Goal: Information Seeking & Learning: Learn about a topic

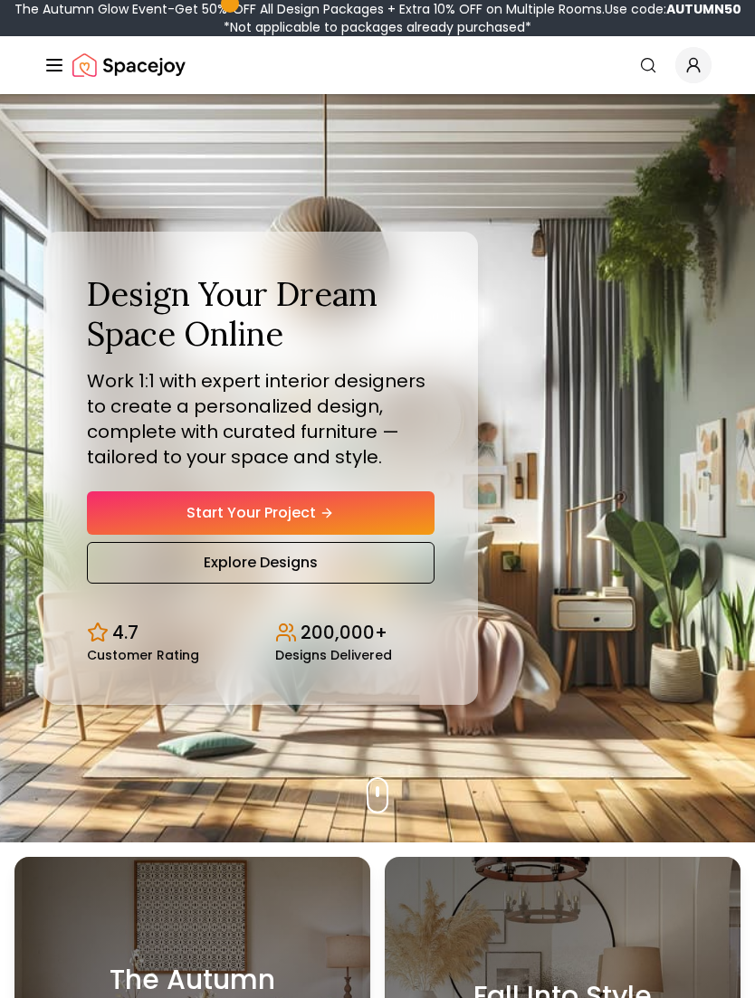
click at [55, 73] on icon "Global" at bounding box center [54, 65] width 22 height 22
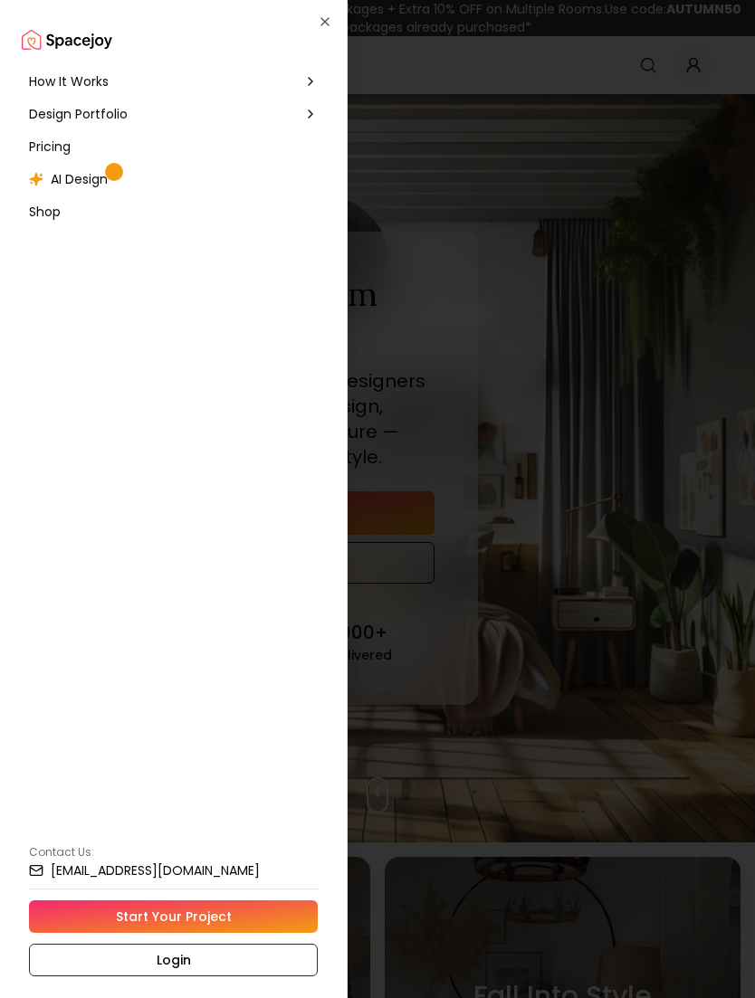
click at [43, 78] on span "How It Works" at bounding box center [69, 81] width 80 height 18
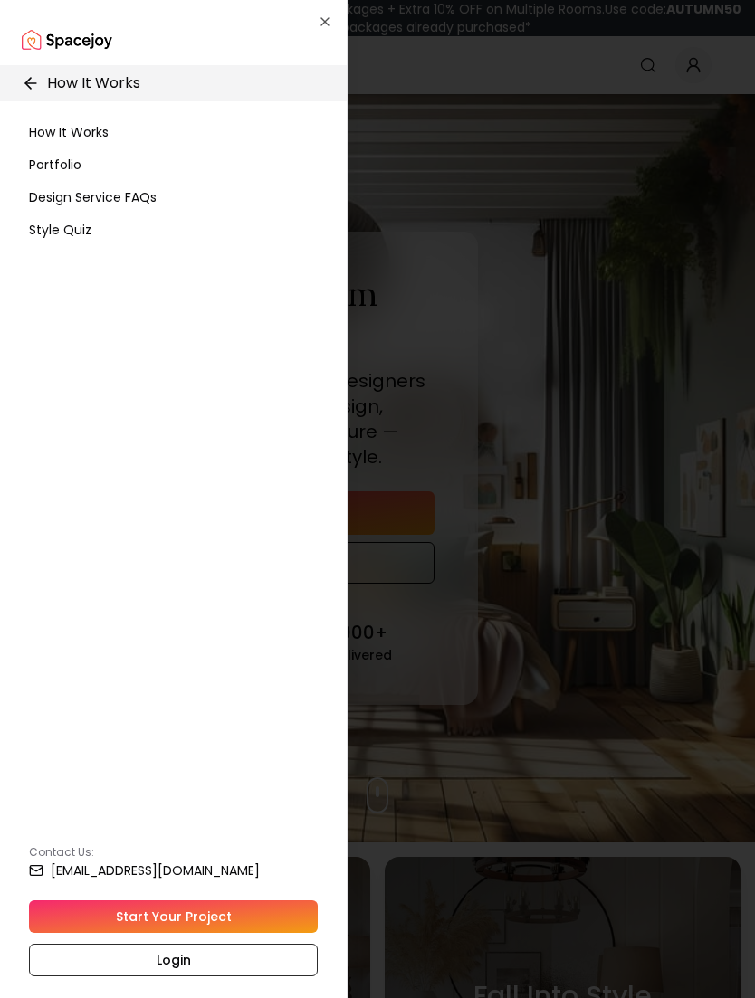
click at [45, 130] on span "How It Works" at bounding box center [69, 132] width 80 height 18
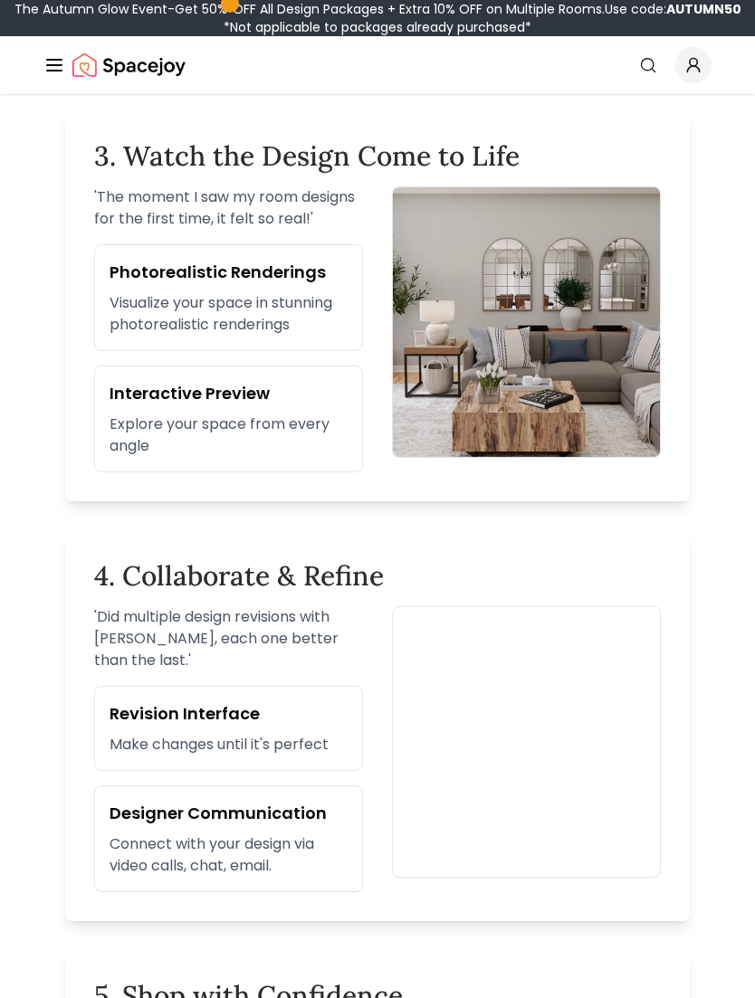
scroll to position [1372, 0]
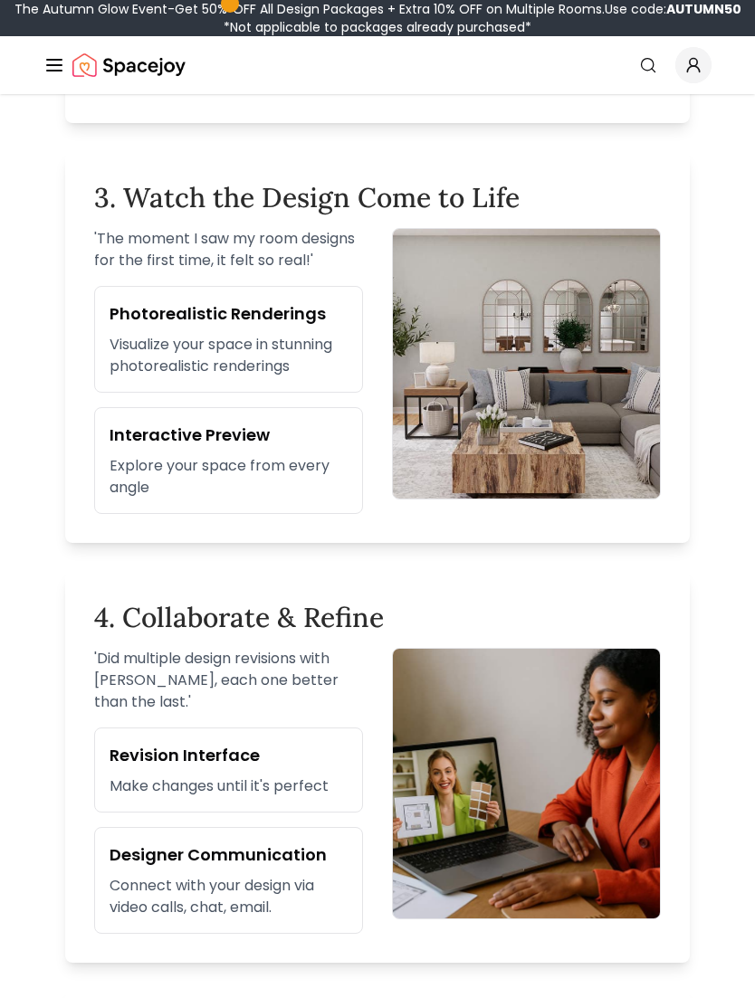
click at [48, 75] on icon "Global" at bounding box center [54, 65] width 22 height 22
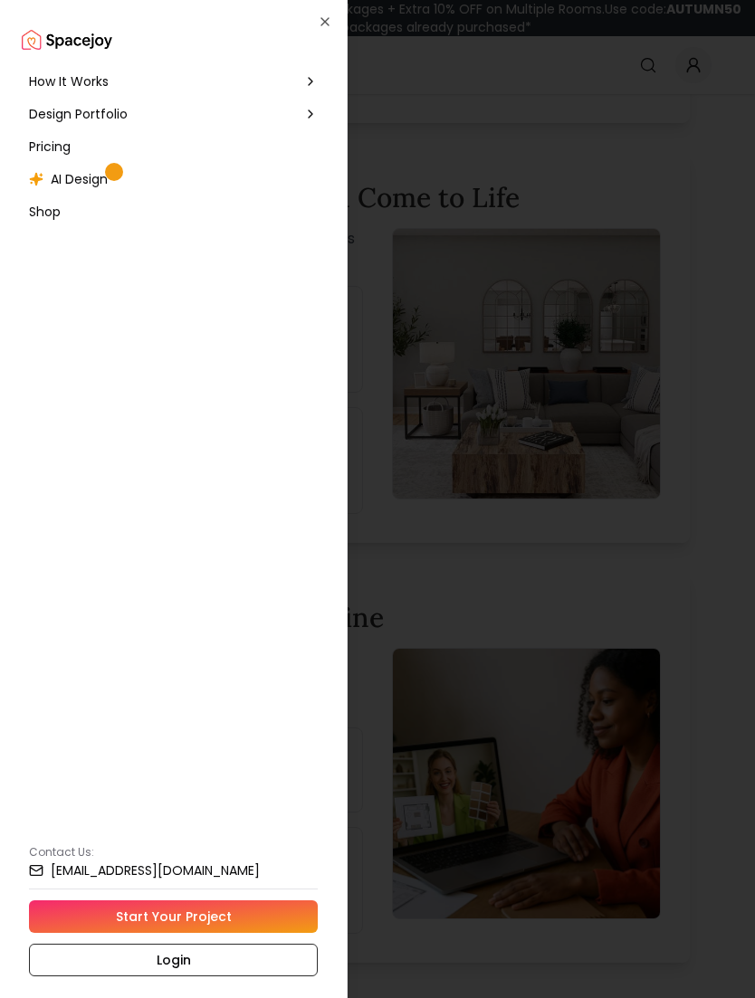
click at [47, 156] on div "Pricing" at bounding box center [173, 146] width 303 height 33
